Goal: Find specific page/section: Find specific page/section

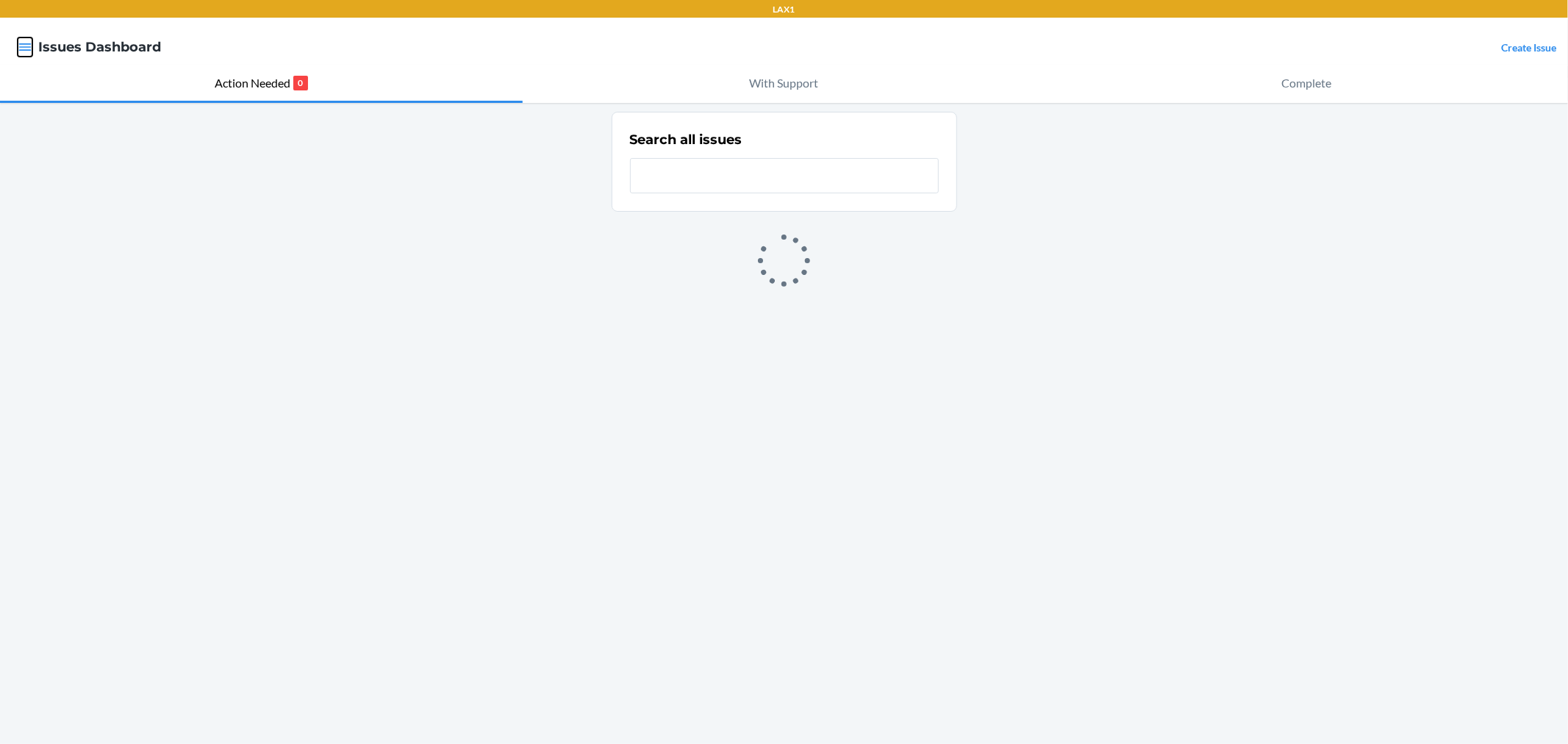
click at [17, 43] on icon "button" at bounding box center [24, 46] width 14 height 14
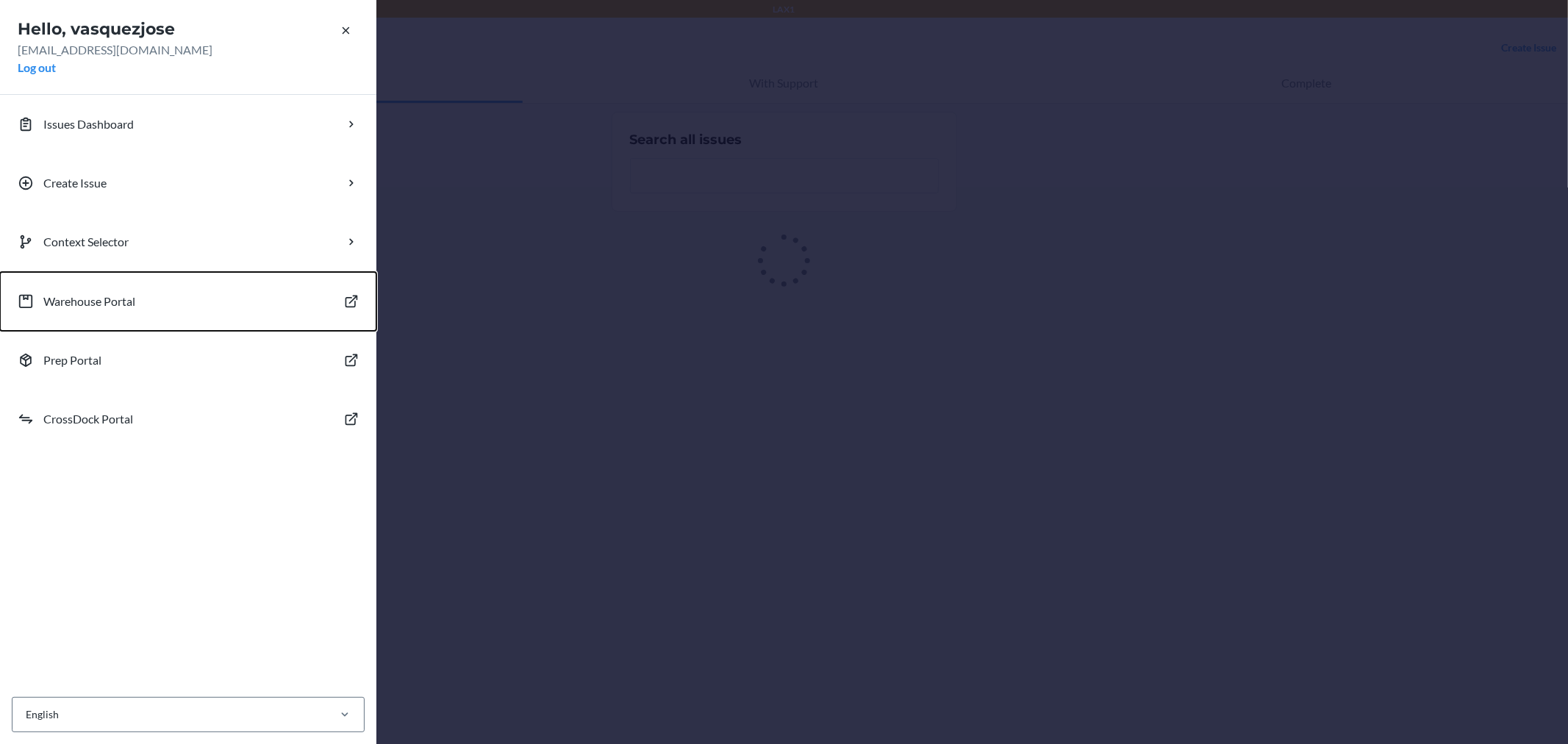
click at [99, 291] on button "Warehouse Portal" at bounding box center [188, 301] width 376 height 59
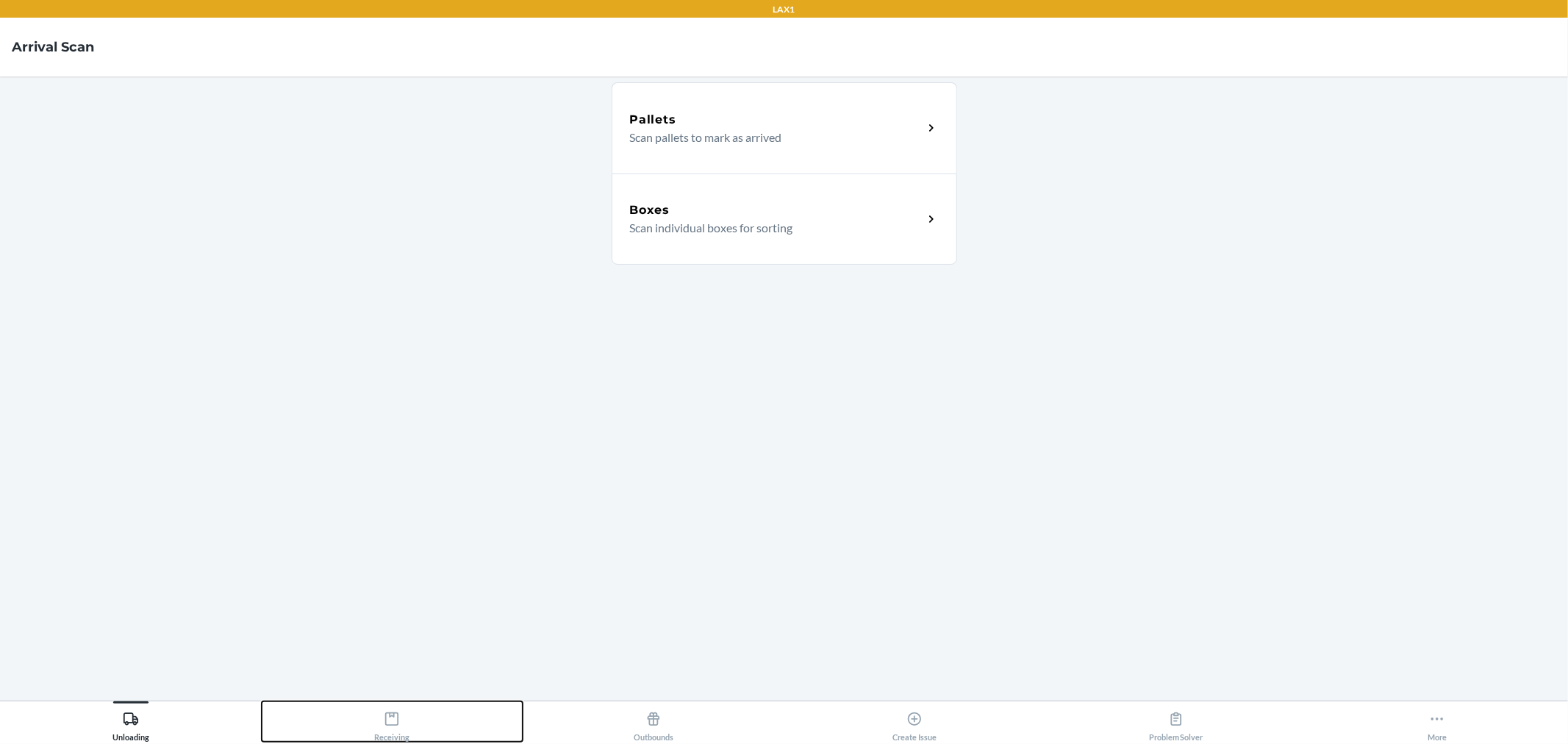
click at [372, 730] on button "Receiving" at bounding box center [392, 721] width 262 height 40
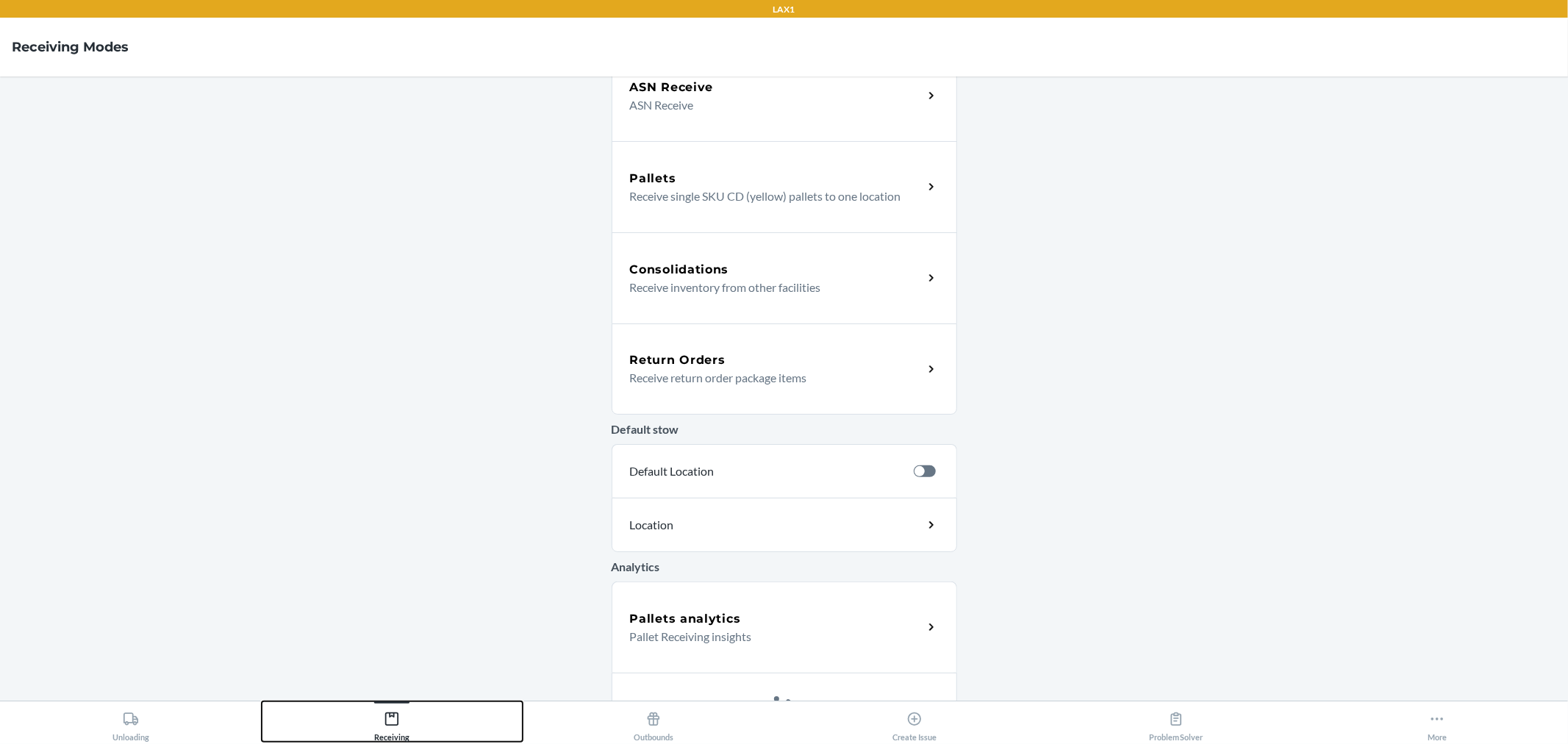
scroll to position [281, 0]
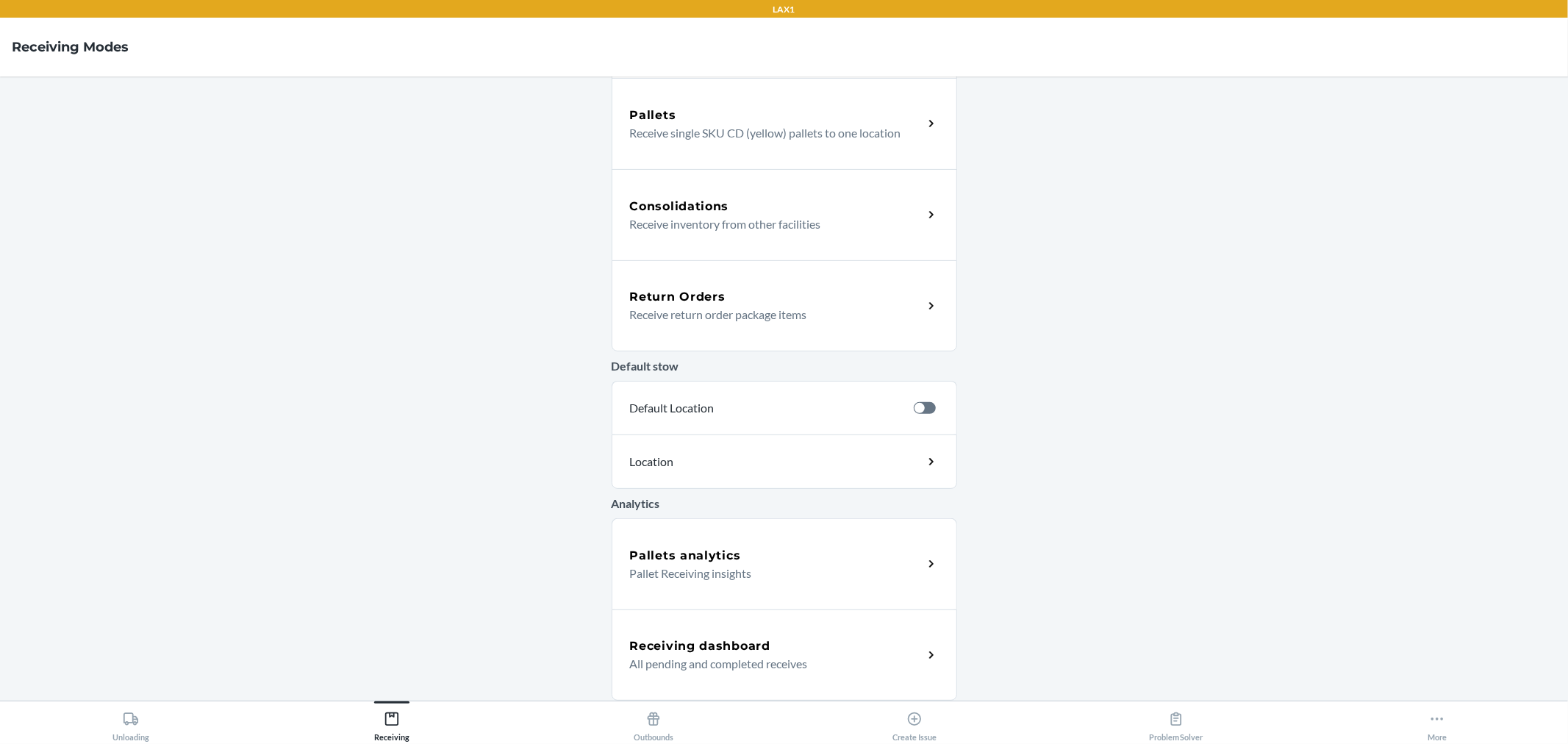
click at [679, 659] on p "All pending and completed receives" at bounding box center [770, 663] width 281 height 17
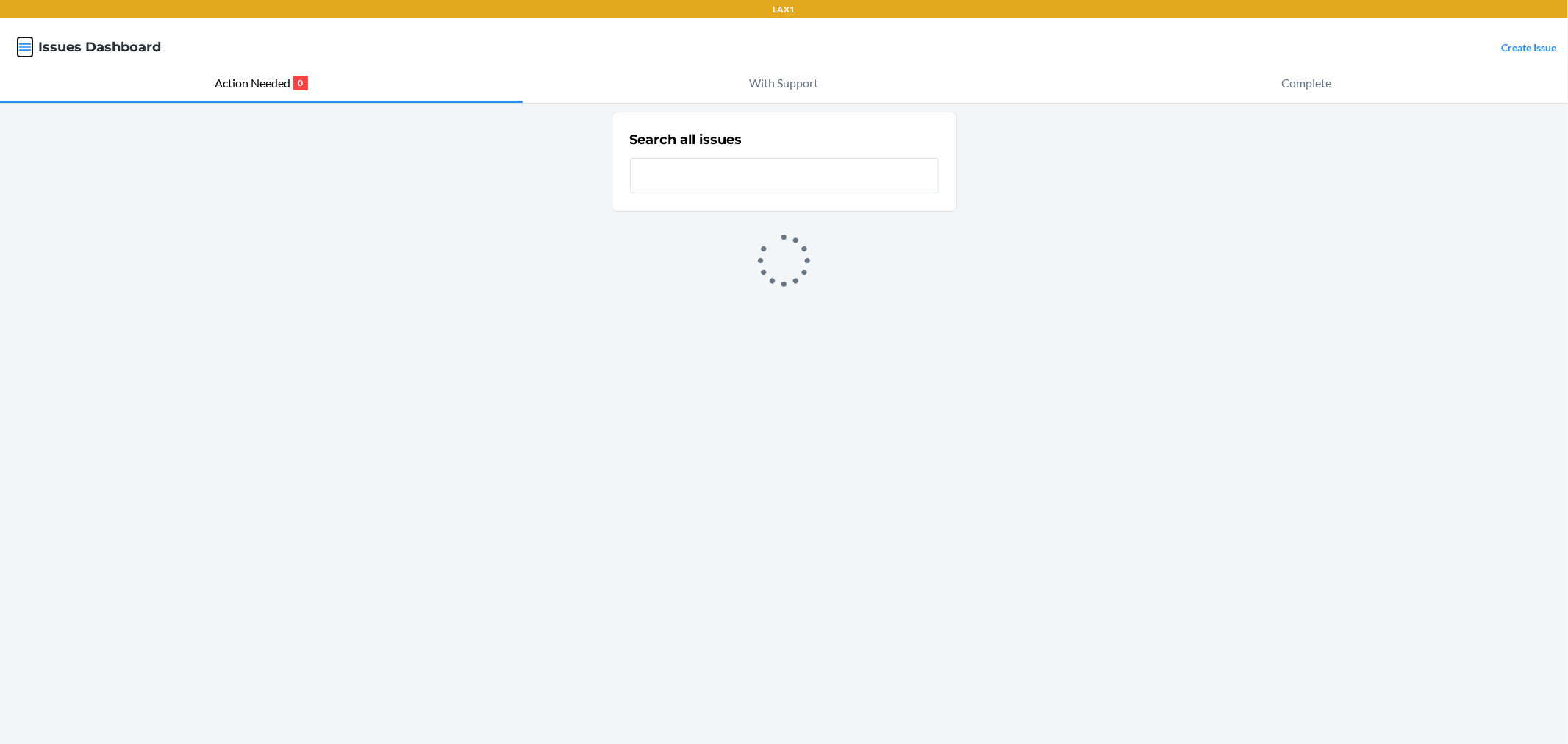
click at [30, 37] on button "button" at bounding box center [24, 46] width 14 height 19
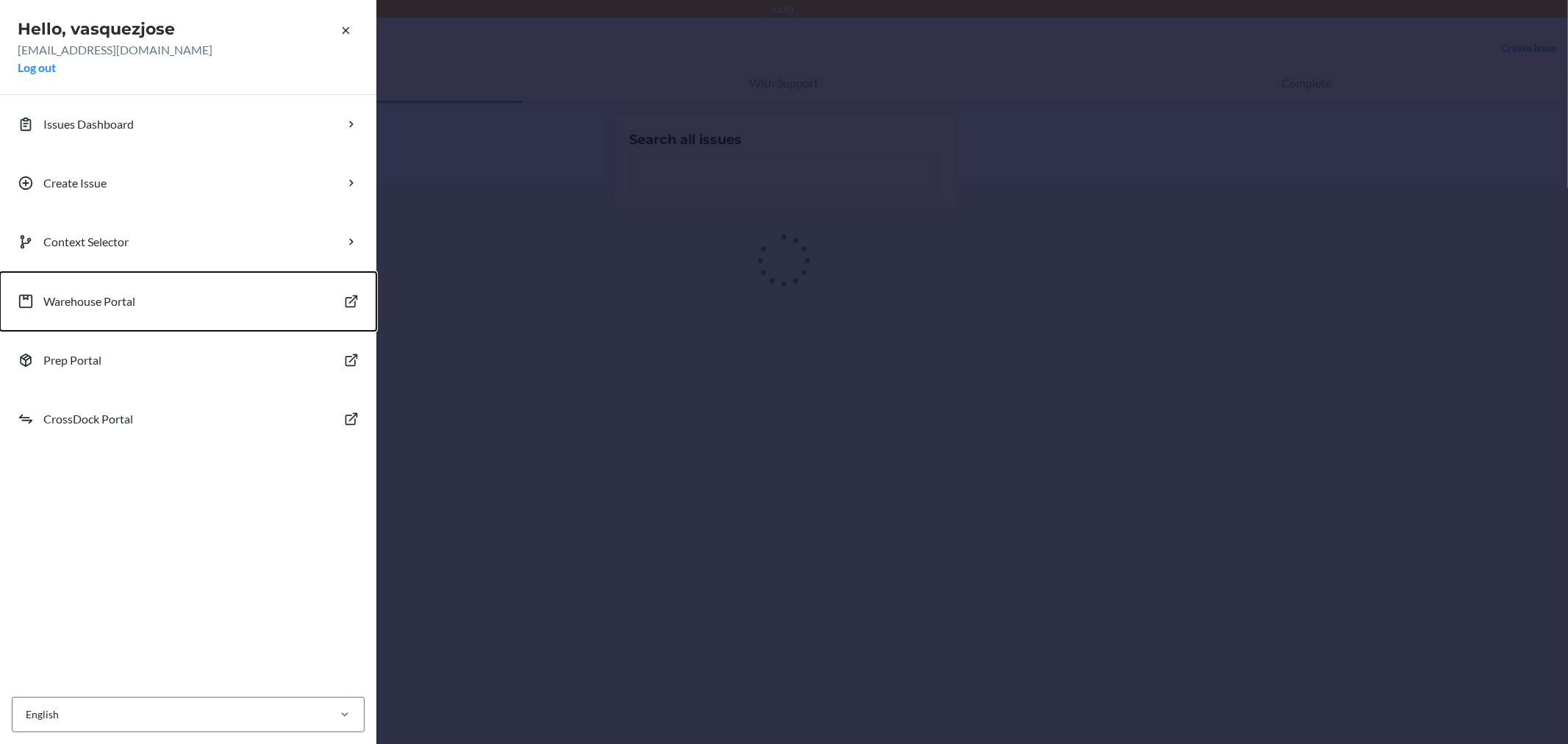
click at [90, 307] on p "Warehouse Portal" at bounding box center [89, 301] width 92 height 17
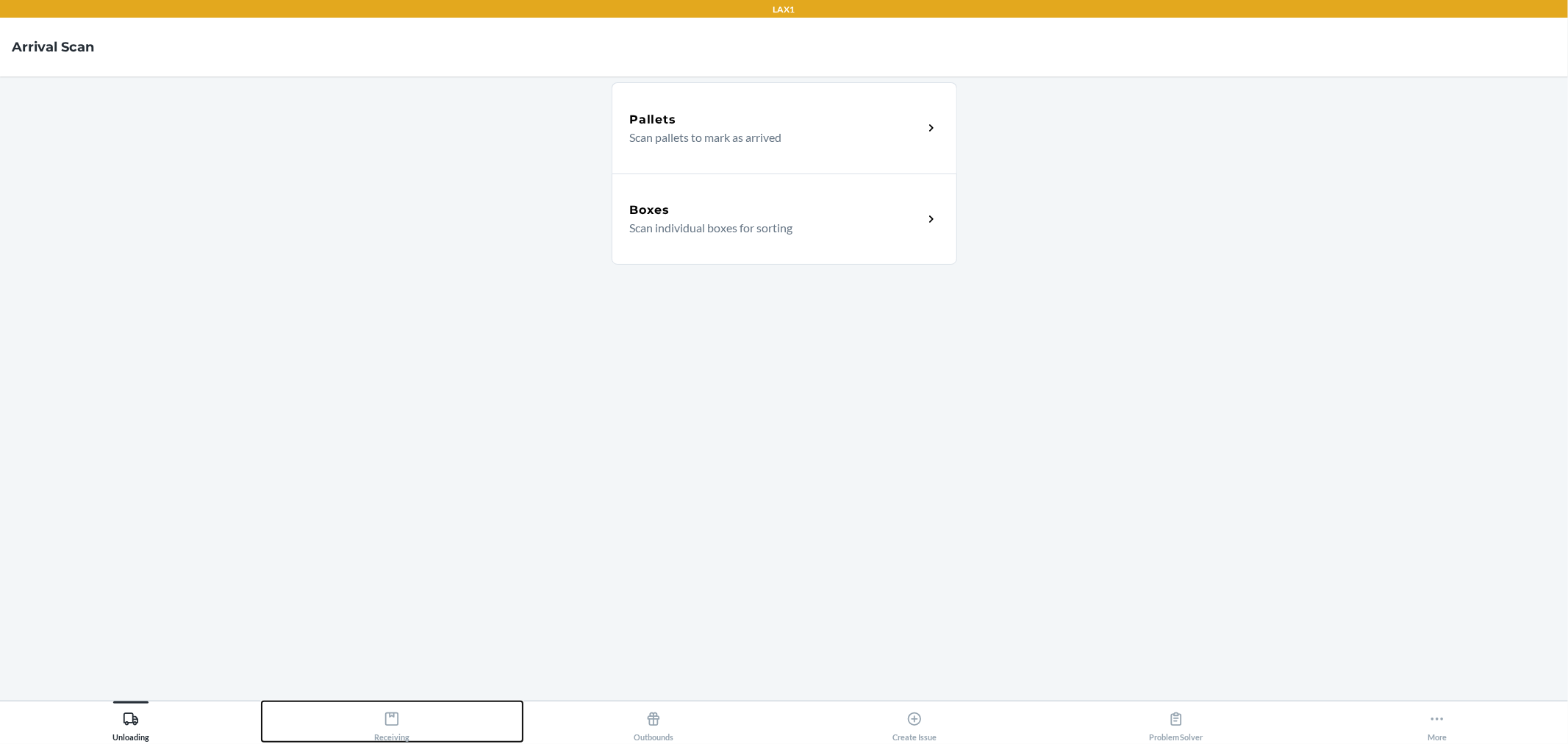
click at [466, 730] on button "Receiving" at bounding box center [392, 721] width 262 height 40
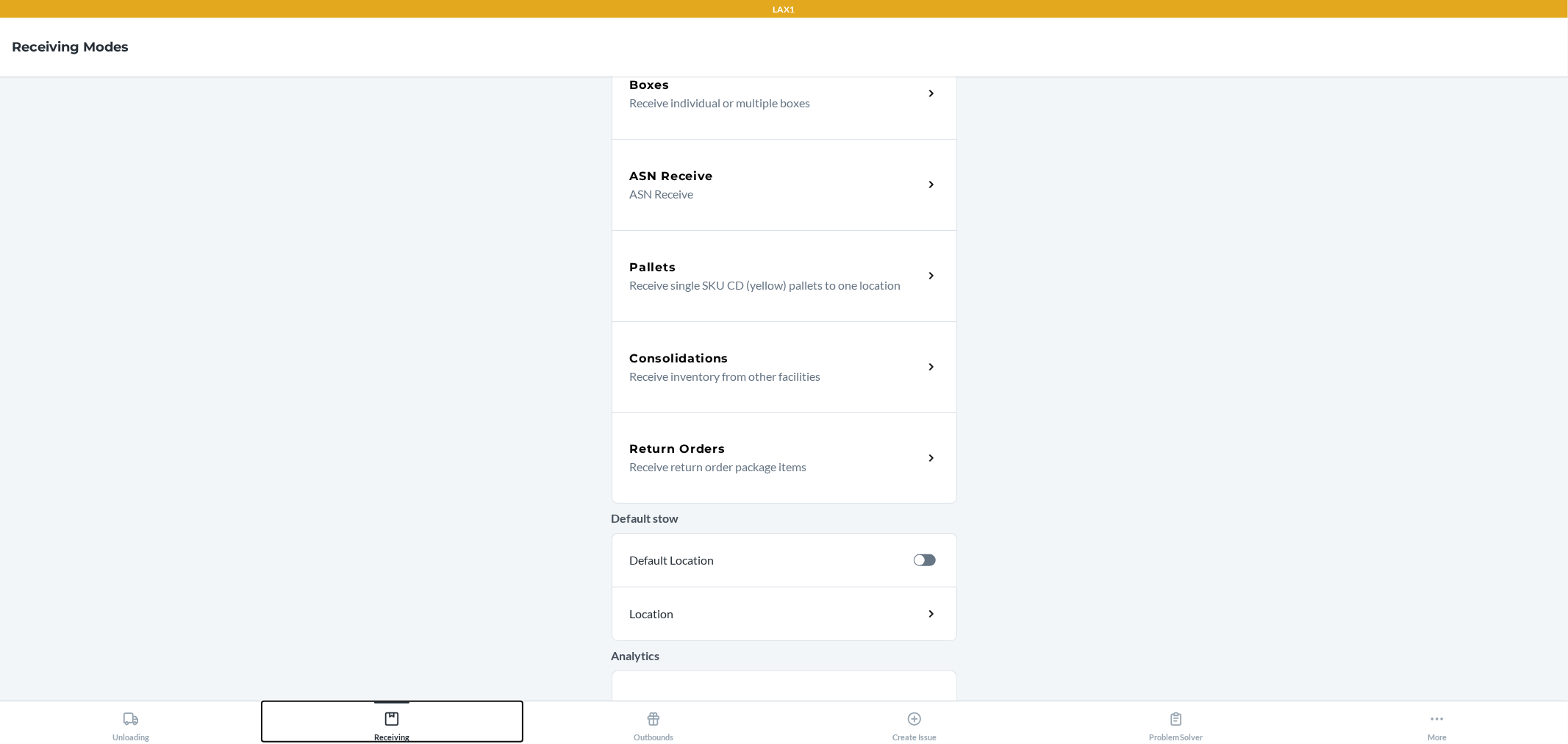
scroll to position [281, 0]
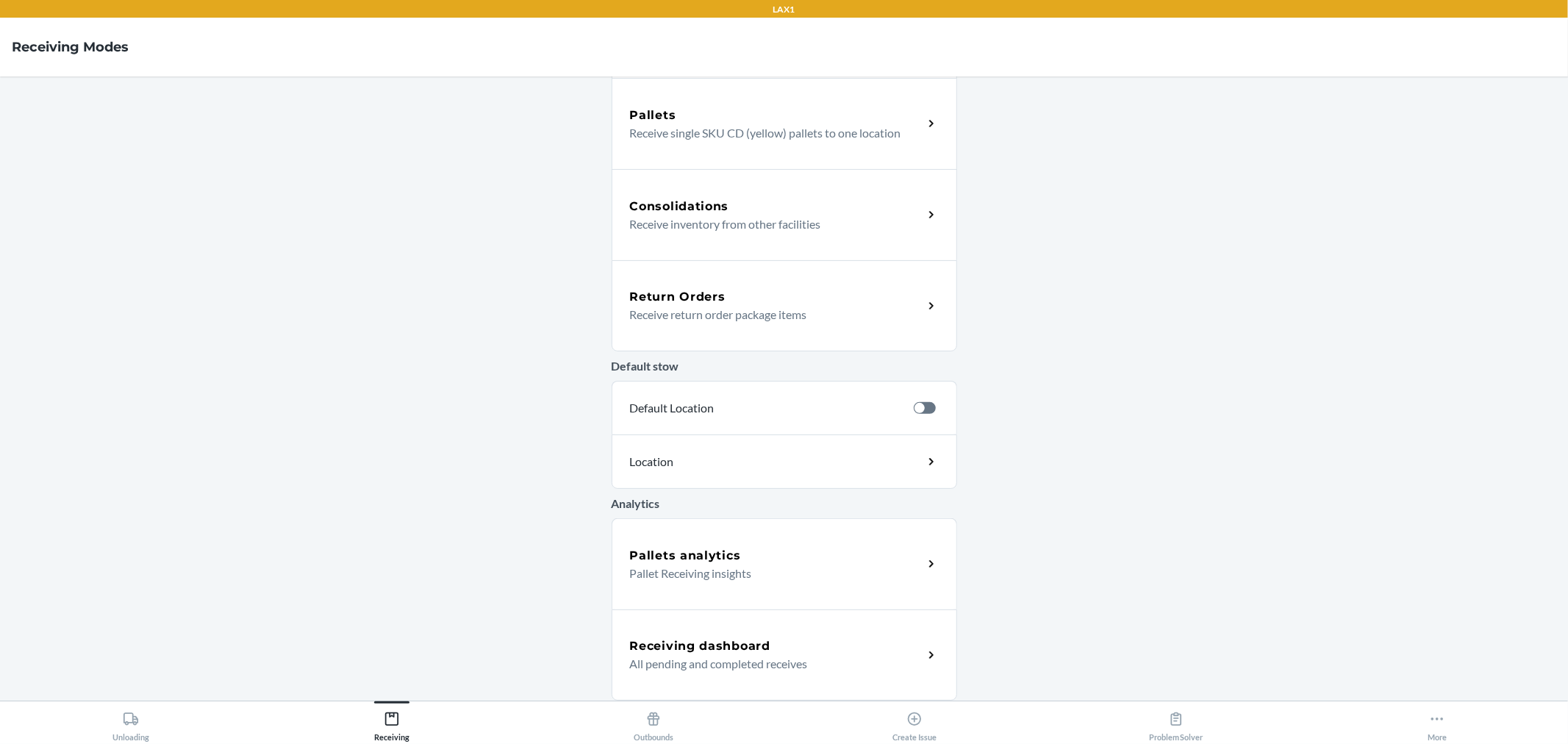
click at [788, 669] on p "All pending and completed receives" at bounding box center [770, 663] width 281 height 17
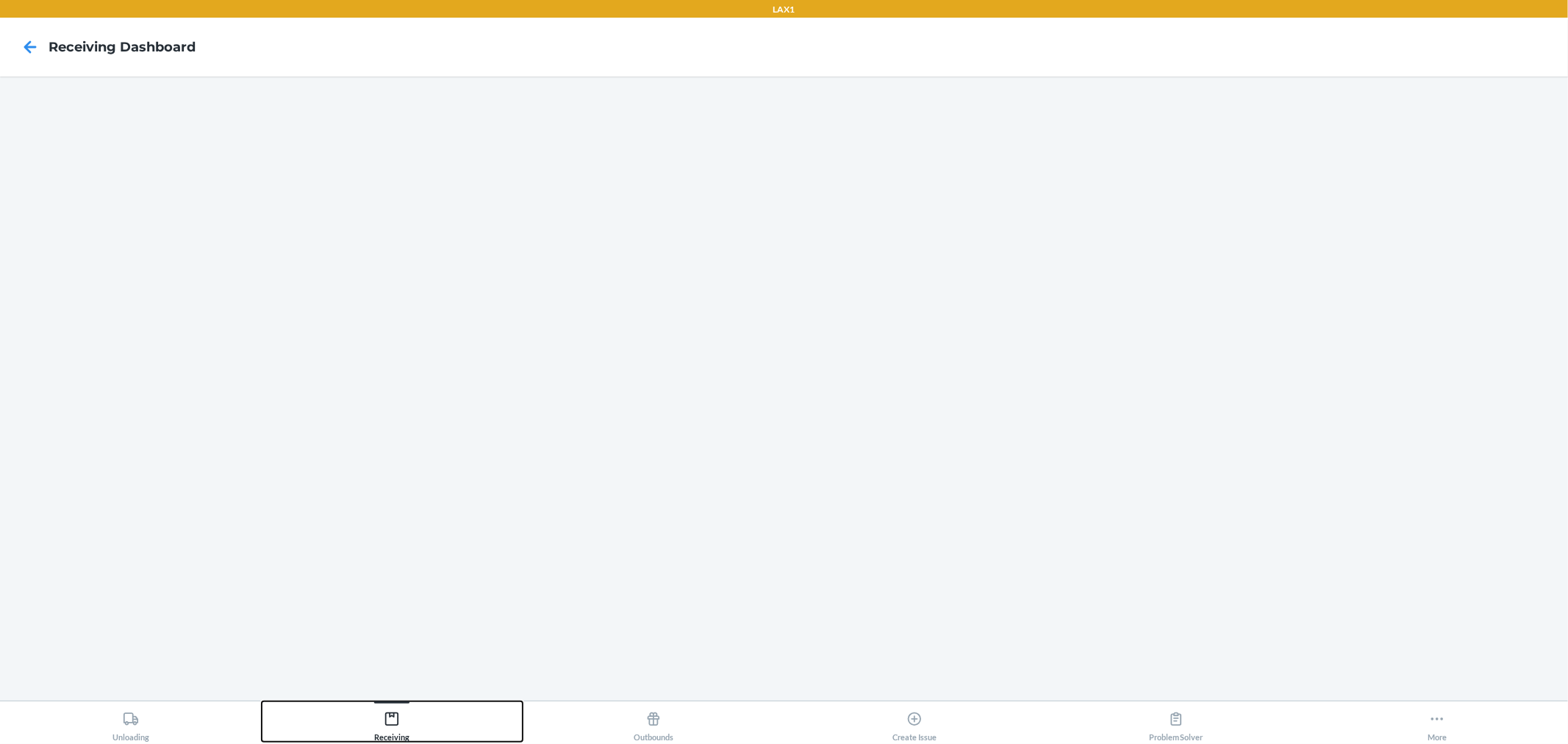
click at [399, 723] on div "Receiving" at bounding box center [392, 723] width 35 height 37
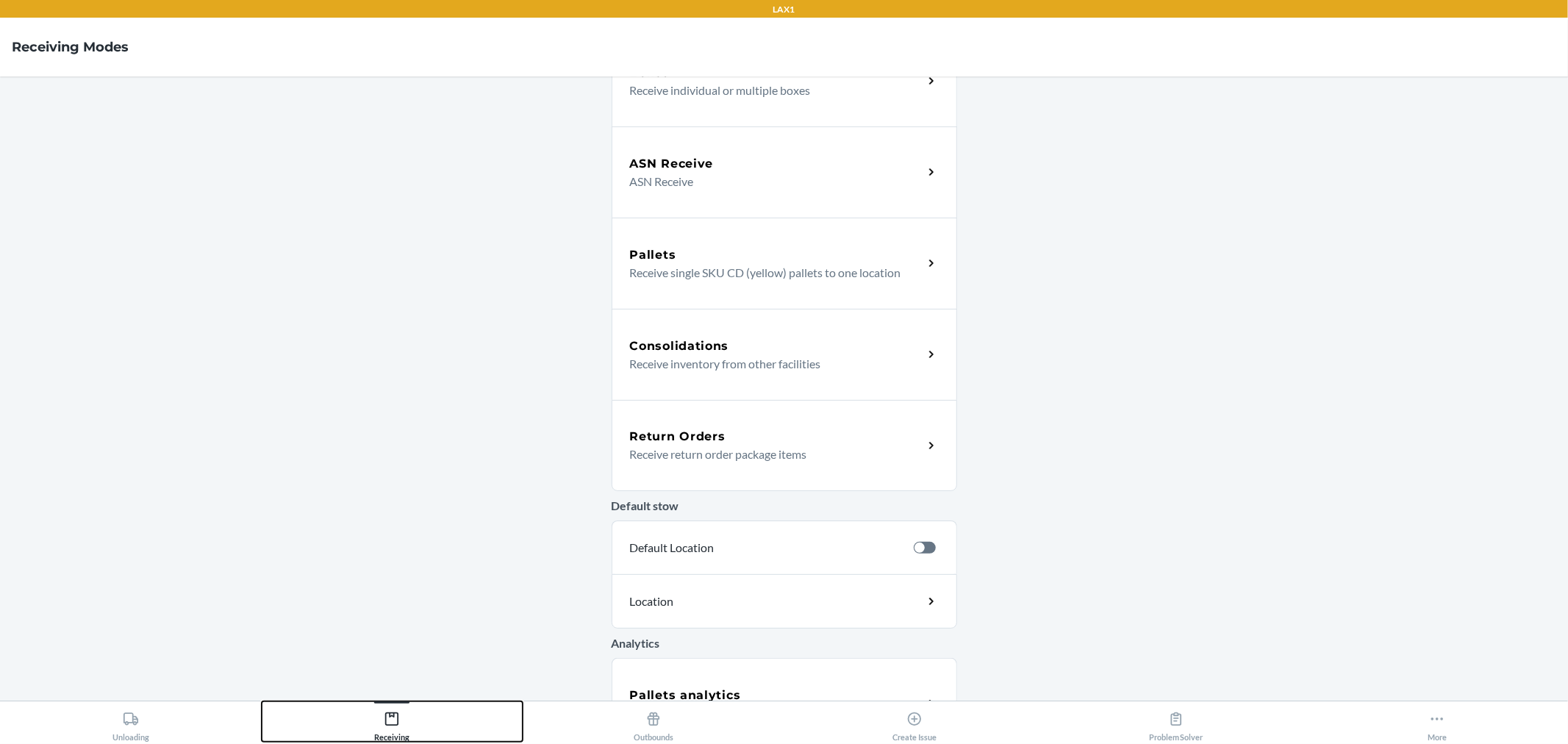
scroll to position [281, 0]
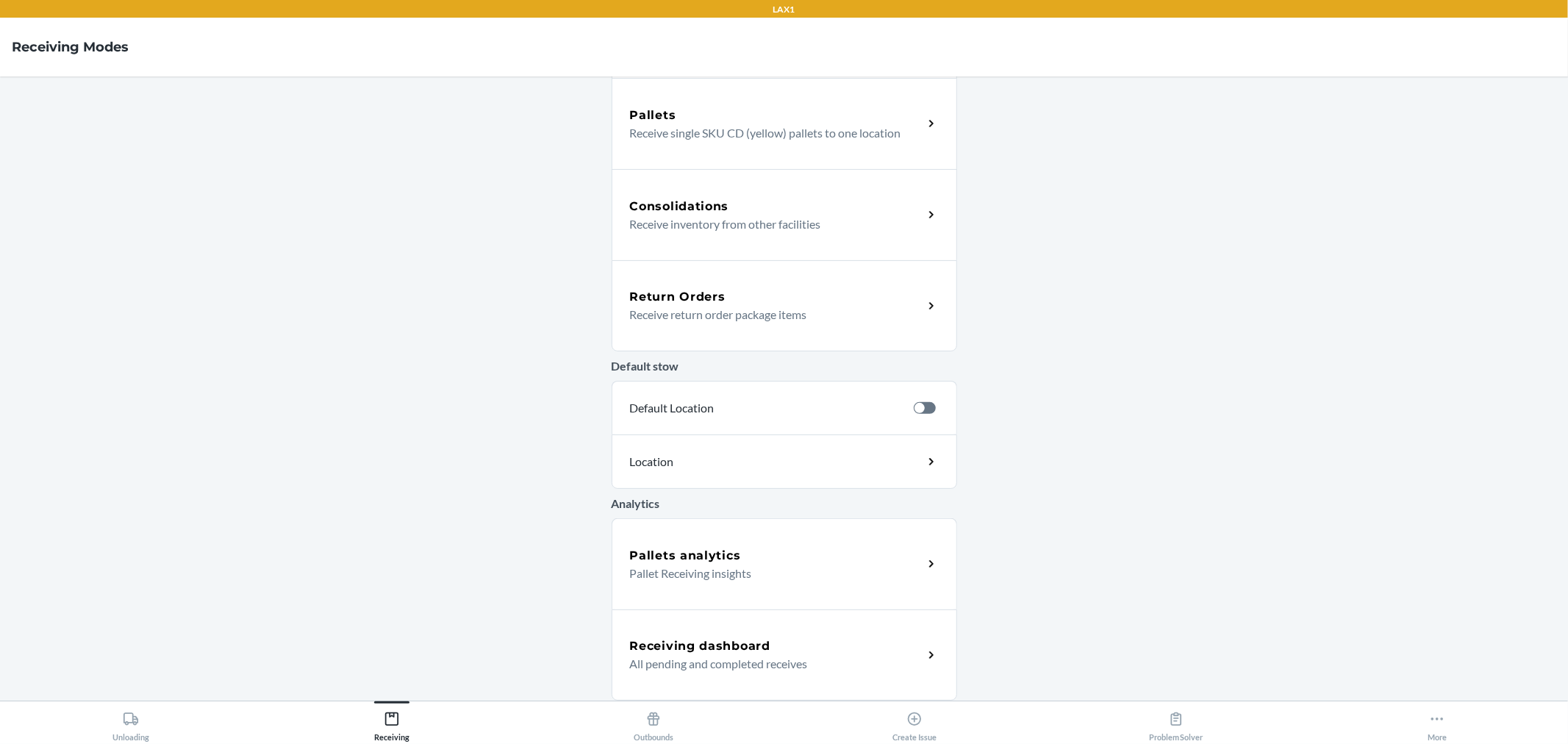
click at [747, 644] on h5 "Receiving dashboard" at bounding box center [700, 646] width 141 height 17
